Goal: Book appointment/travel/reservation

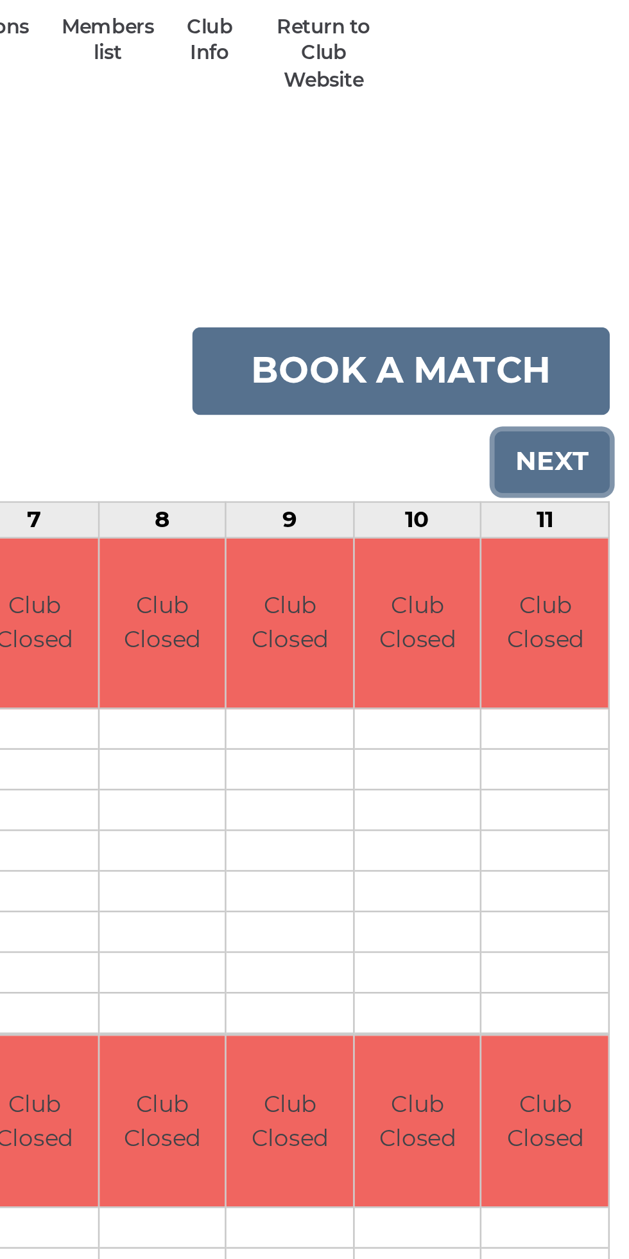
click at [609, 251] on input "Next" at bounding box center [597, 250] width 46 height 24
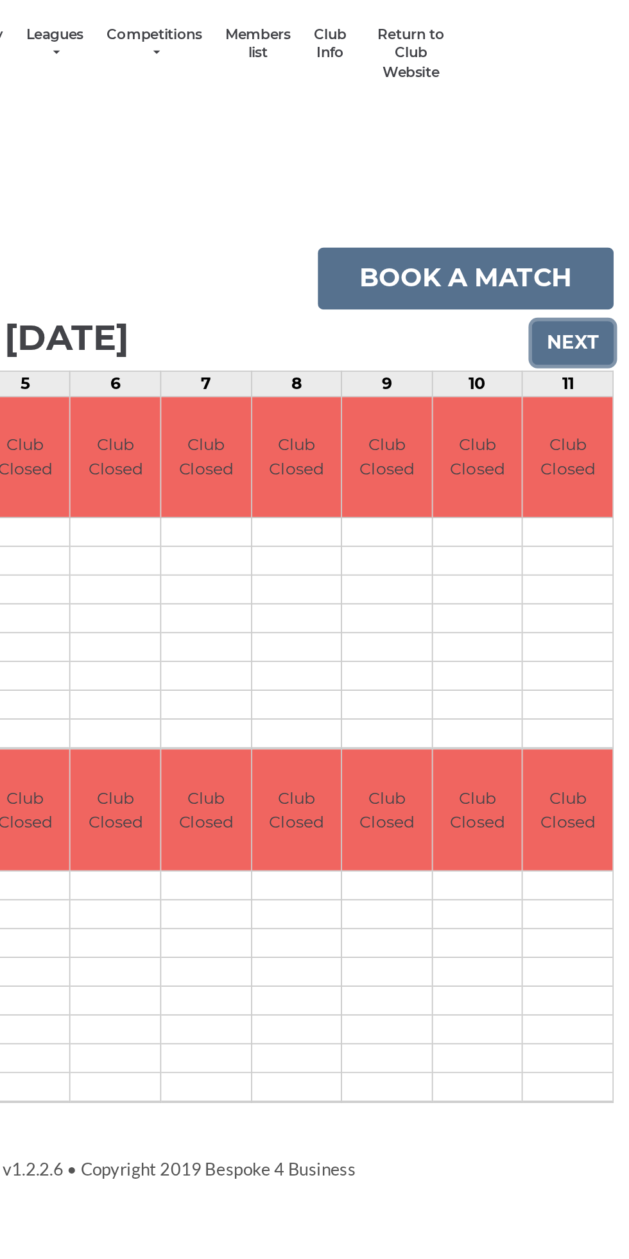
click at [613, 243] on input "Next" at bounding box center [597, 250] width 46 height 24
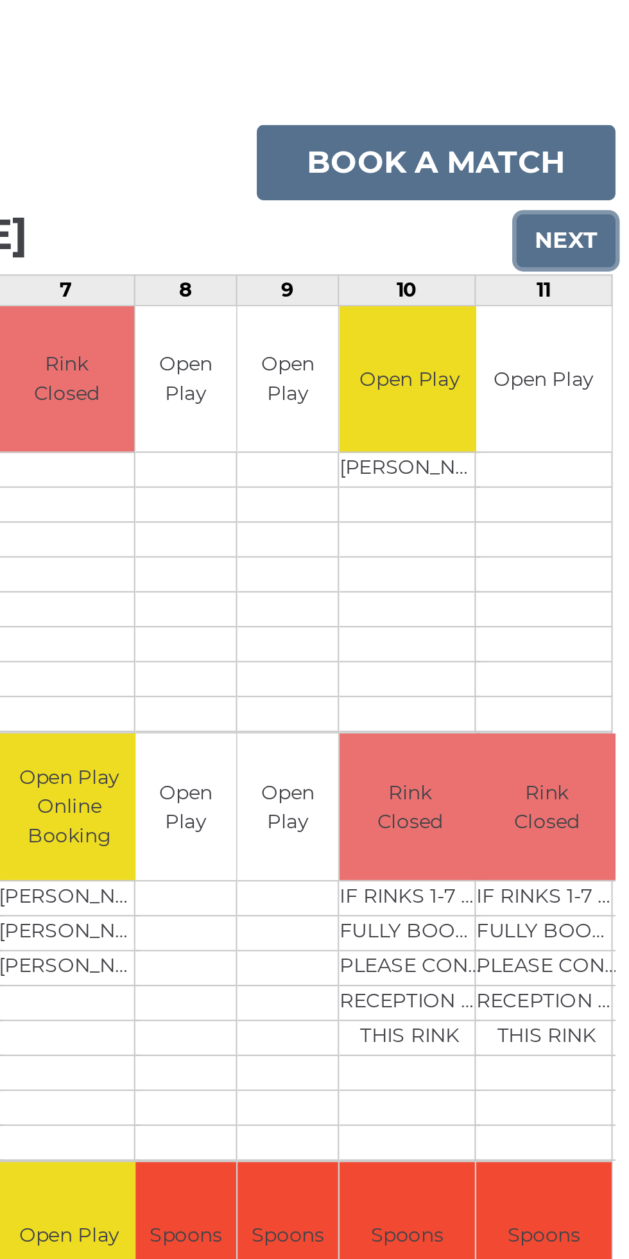
click at [611, 251] on input "Next" at bounding box center [597, 250] width 46 height 24
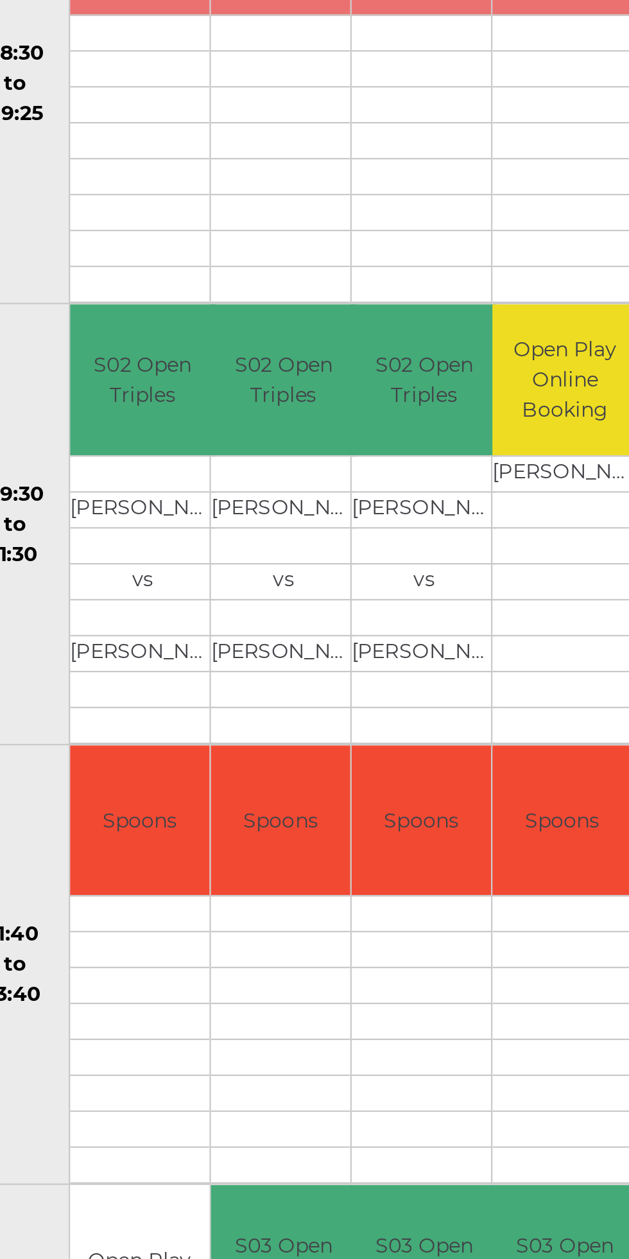
scroll to position [0, 3]
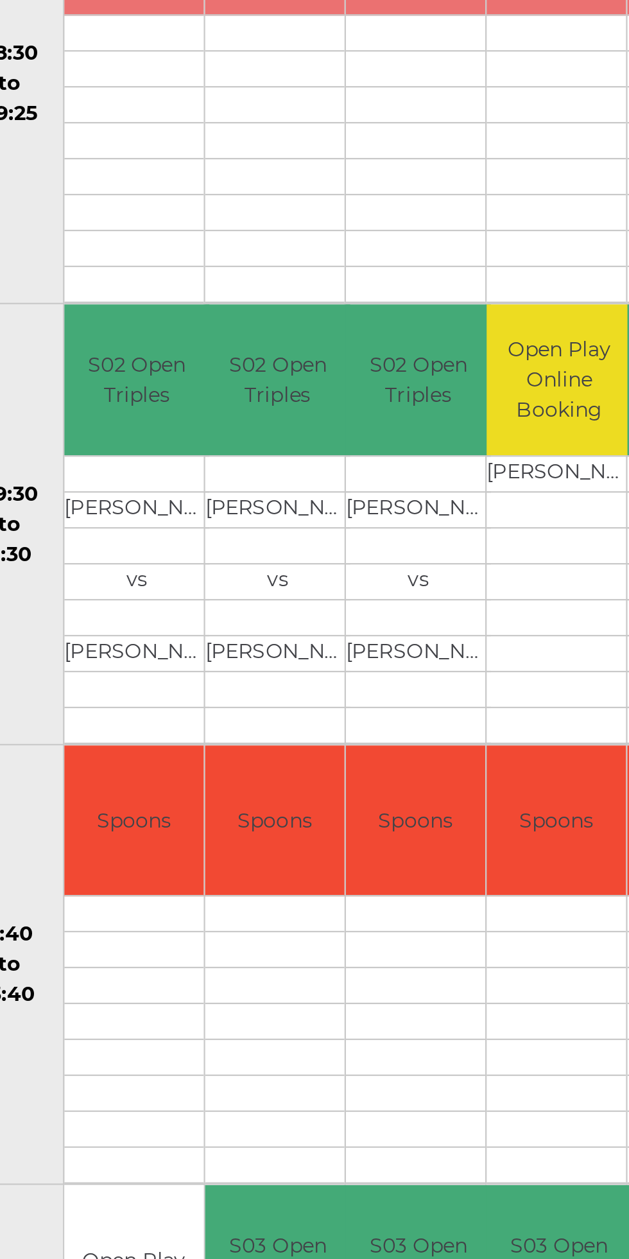
click at [276, 646] on td at bounding box center [277, 649] width 65 height 16
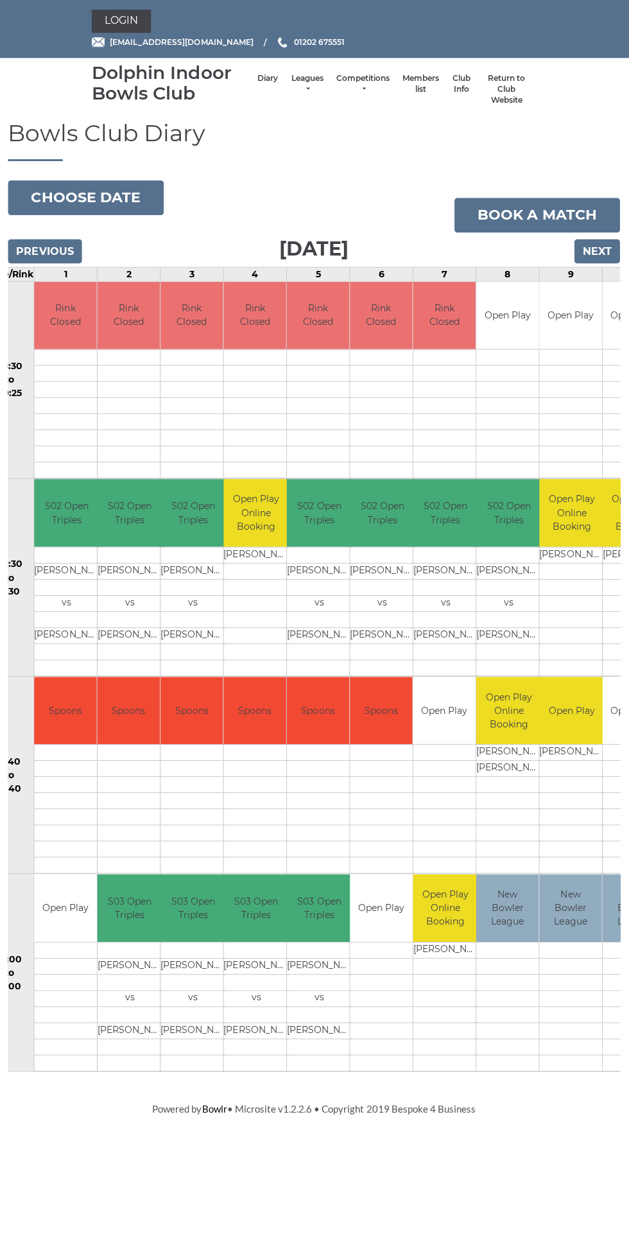
scroll to position [0, 24]
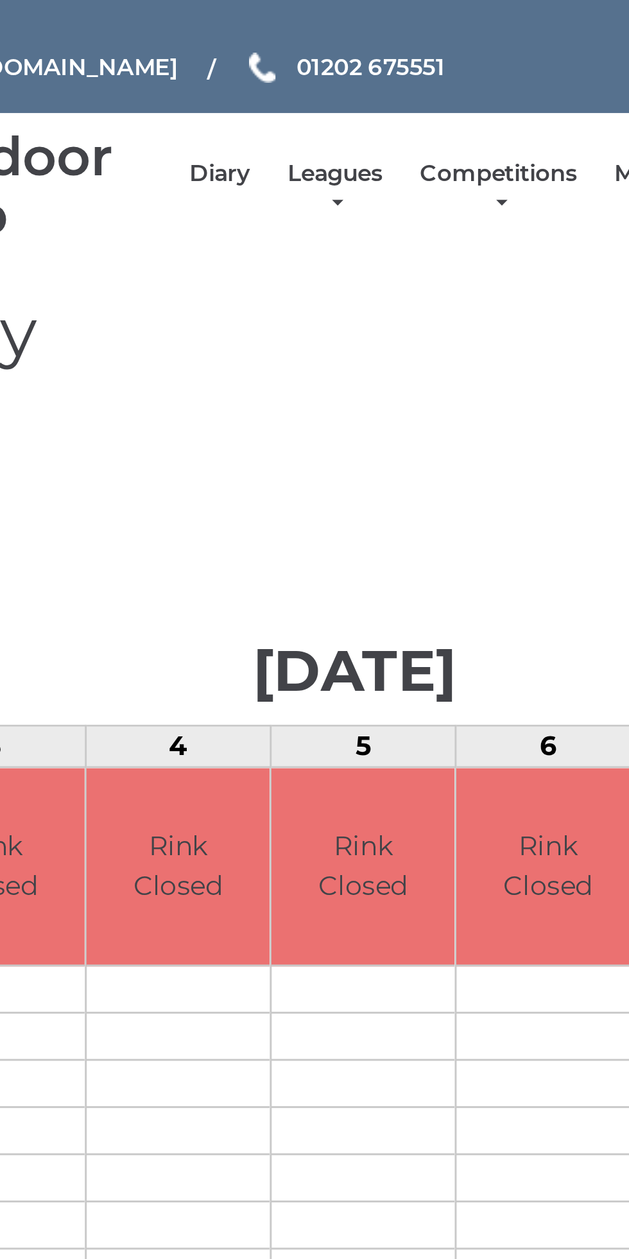
click at [312, 80] on link "Leagues" at bounding box center [308, 83] width 32 height 21
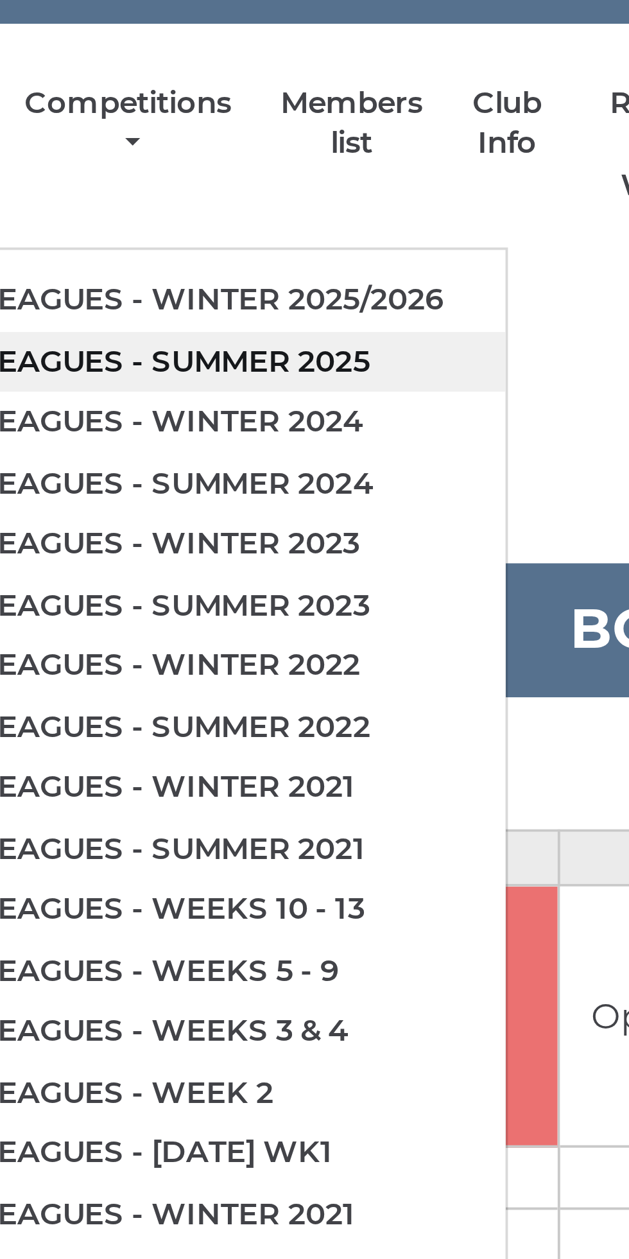
click at [417, 146] on link "Club leagues - Summer 2025" at bounding box center [373, 145] width 175 height 16
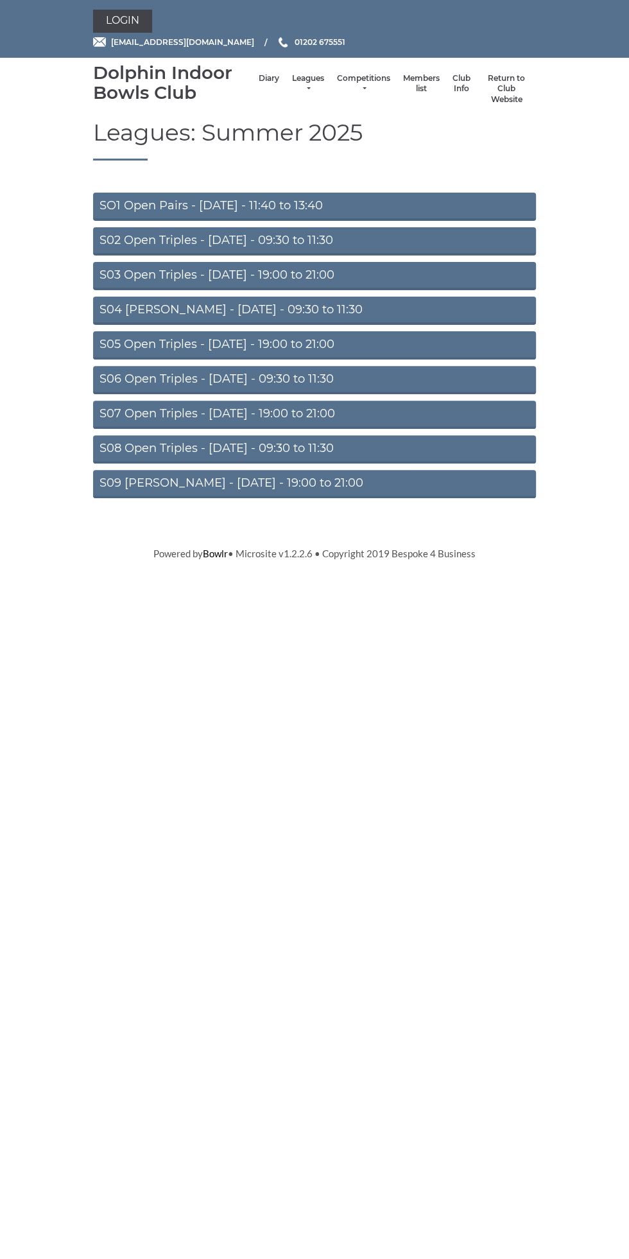
click at [366, 267] on link "S03 Open Triples - [DATE] - 19:00 to 21:00" at bounding box center [314, 276] width 443 height 28
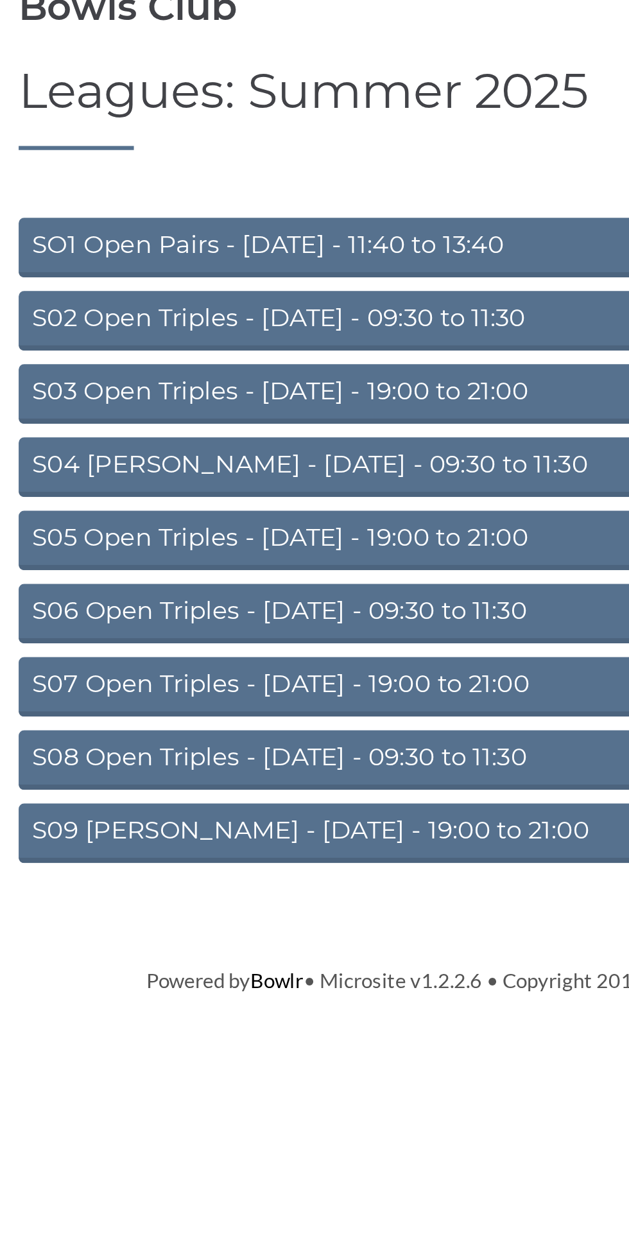
click at [320, 236] on link "S02 Open Triples - Tuesday - 09:30 to 11:30" at bounding box center [314, 241] width 443 height 28
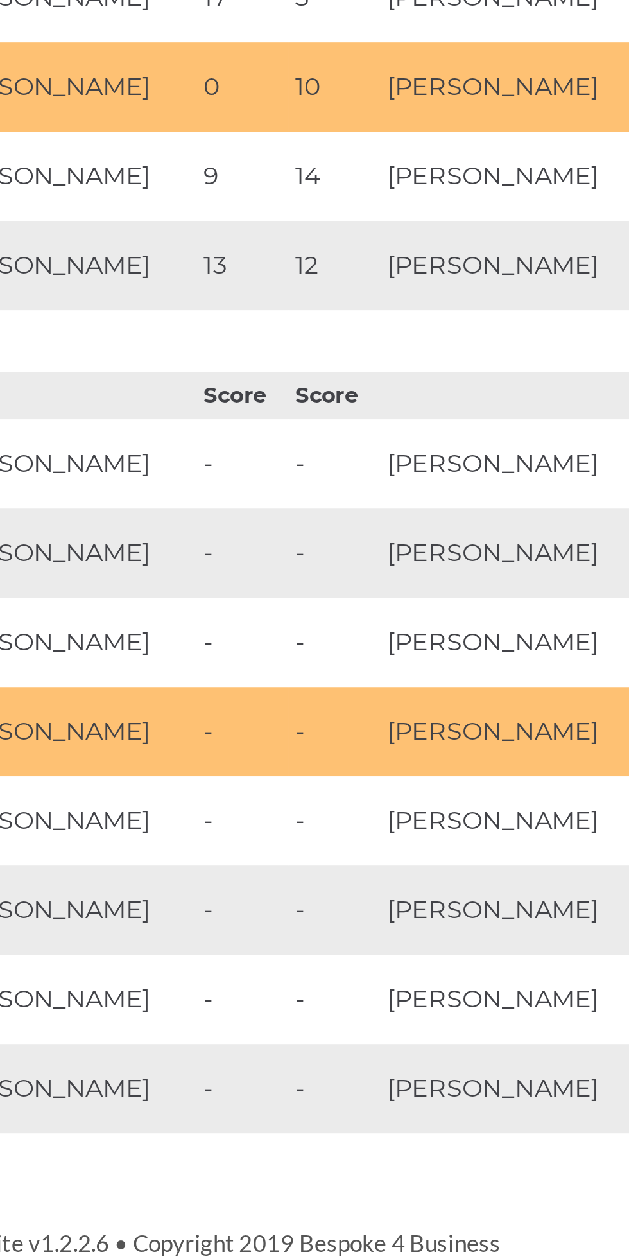
scroll to position [6870, 0]
